Goal: Task Accomplishment & Management: Use online tool/utility

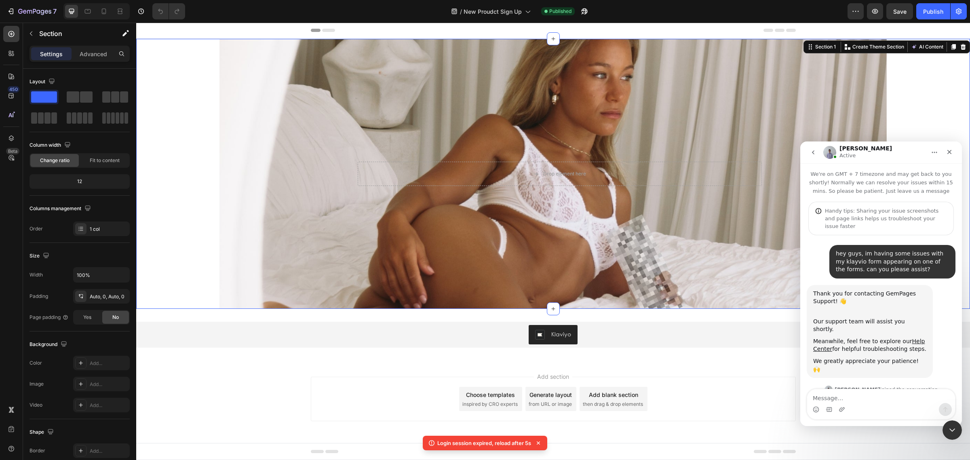
scroll to position [1, 0]
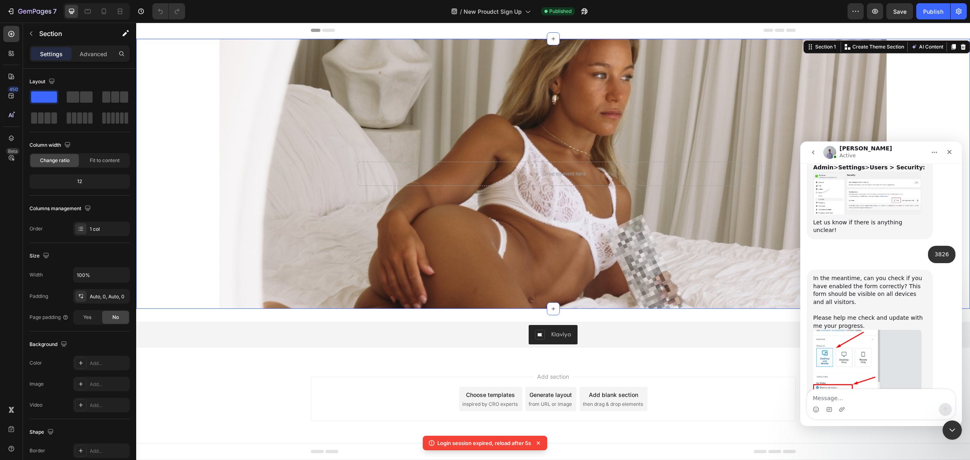
click at [857, 346] on img "Brad says…" at bounding box center [868, 372] width 108 height 84
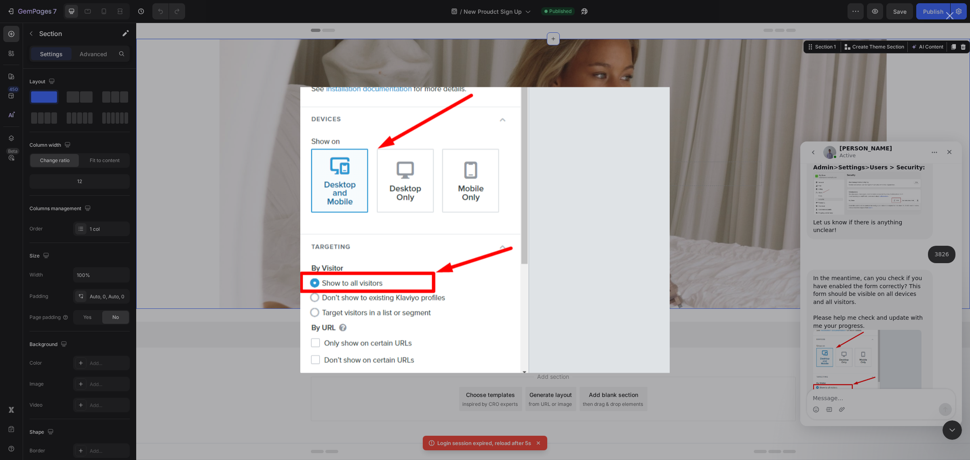
scroll to position [0, 0]
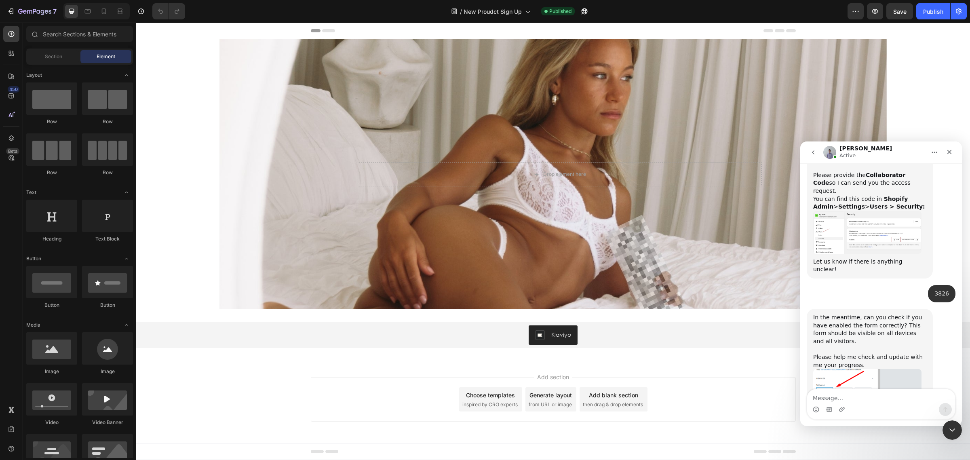
scroll to position [775, 0]
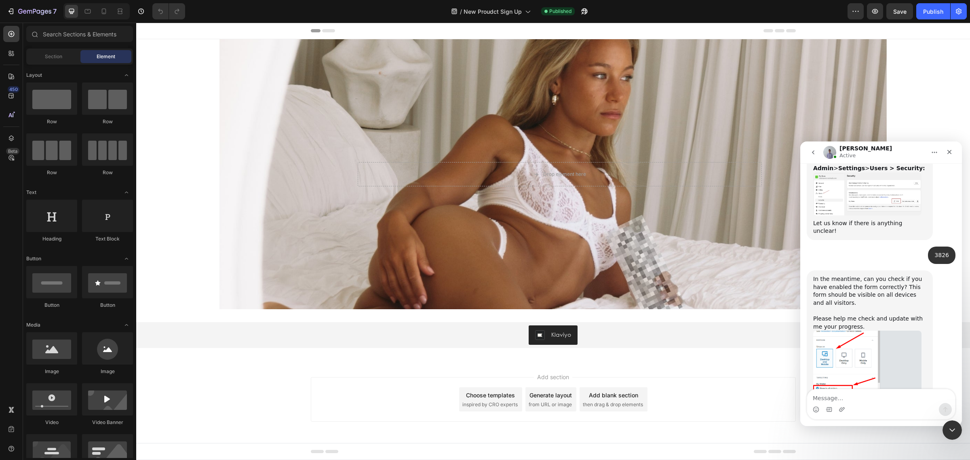
click at [859, 350] on img "Brad says…" at bounding box center [868, 373] width 108 height 84
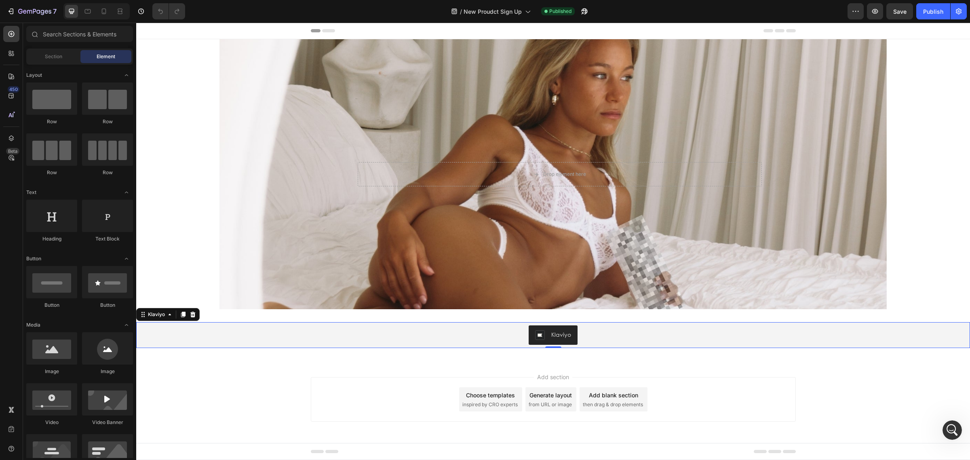
click at [546, 330] on div "Klaviyo" at bounding box center [553, 335] width 36 height 10
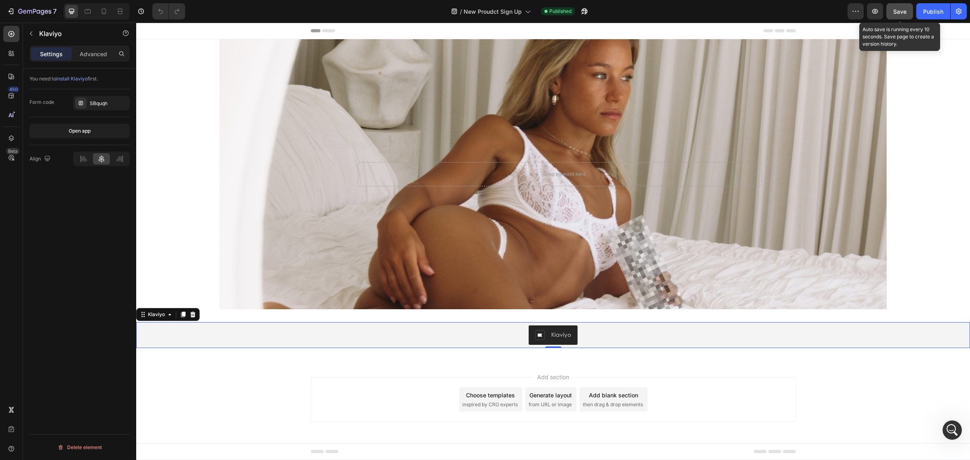
click at [898, 5] on button "Save" at bounding box center [900, 11] width 27 height 16
click at [879, 11] on icon "button" at bounding box center [875, 11] width 8 height 8
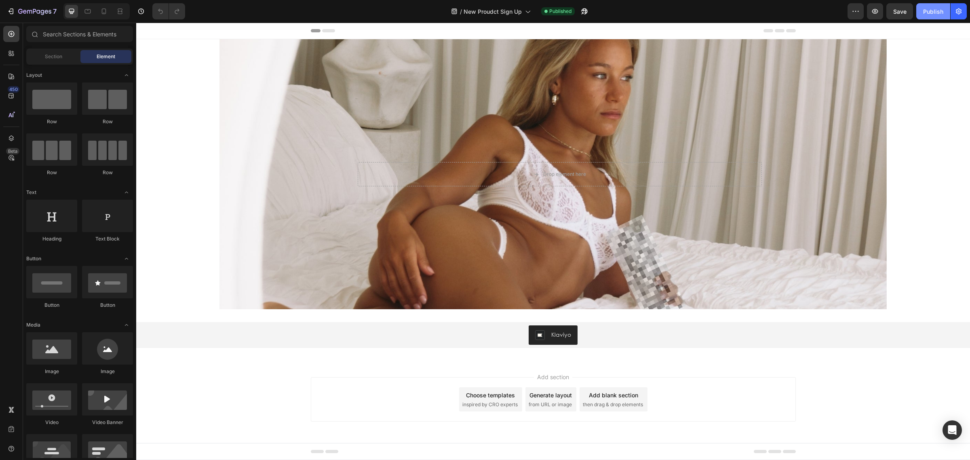
click at [920, 10] on button "Publish" at bounding box center [934, 11] width 34 height 16
click at [959, 12] on icon "button" at bounding box center [959, 11] width 6 height 6
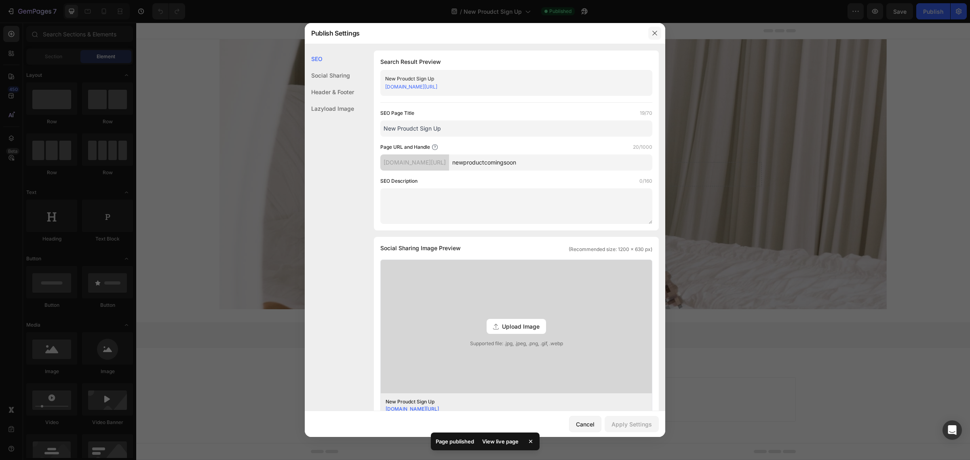
drag, startPoint x: 652, startPoint y: 34, endPoint x: 534, endPoint y: 6, distance: 121.1
click at [652, 34] on icon "button" at bounding box center [655, 33] width 6 height 6
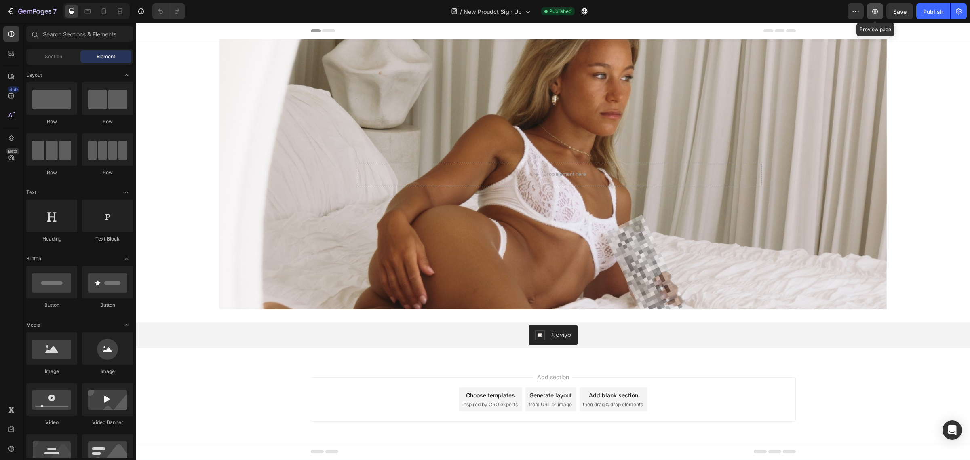
click at [877, 11] on icon "button" at bounding box center [875, 11] width 8 height 8
click at [24, 13] on icon "button" at bounding box center [34, 11] width 33 height 7
click at [959, 13] on icon "button" at bounding box center [959, 11] width 8 height 8
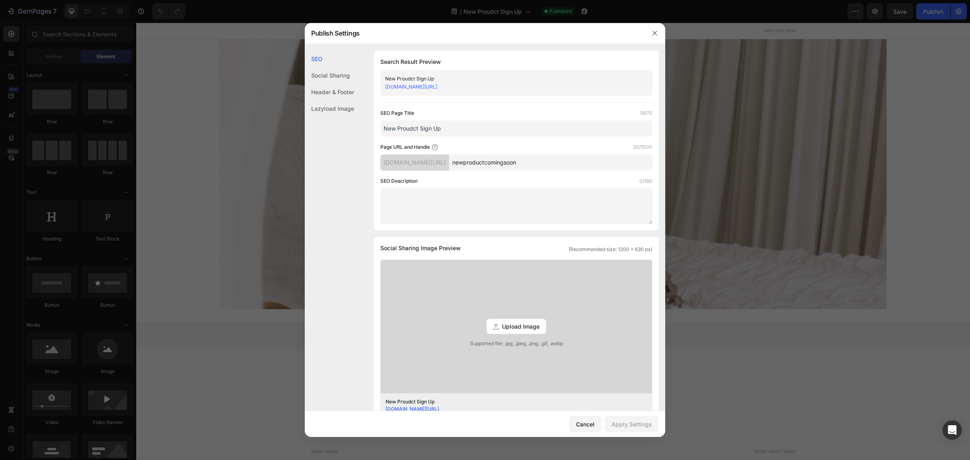
click at [438, 86] on link "[DOMAIN_NAME][URL]" at bounding box center [411, 87] width 52 height 6
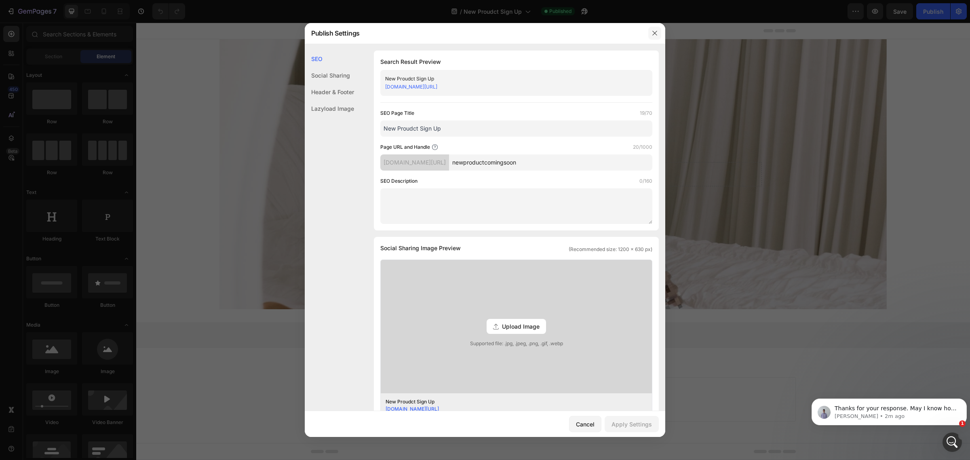
drag, startPoint x: 511, startPoint y: 10, endPoint x: 649, endPoint y: 32, distance: 140.1
click at [649, 32] on button "button" at bounding box center [655, 33] width 13 height 13
